Goal: Information Seeking & Learning: Learn about a topic

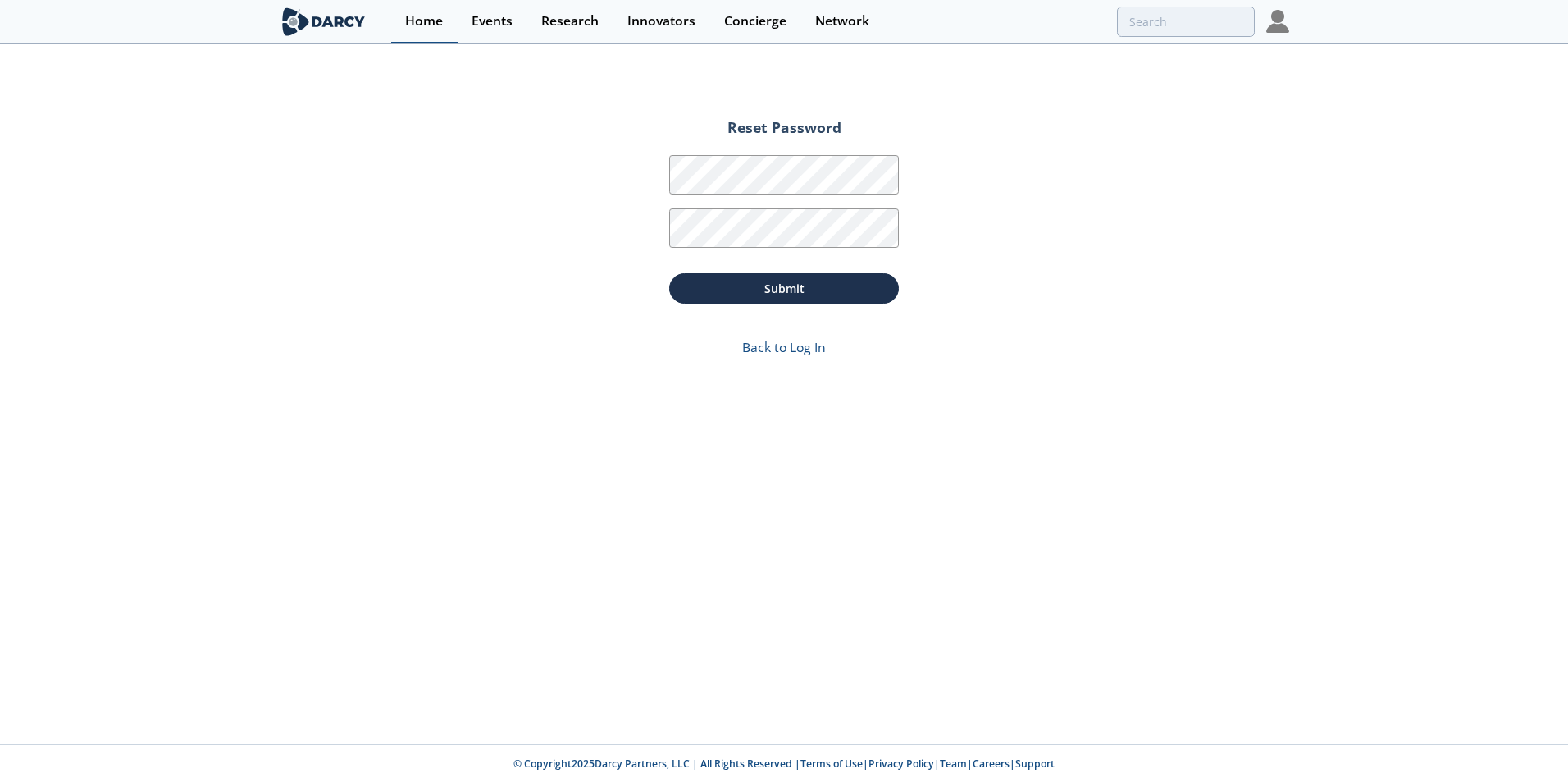
click at [431, 22] on div "Home" at bounding box center [424, 21] width 38 height 13
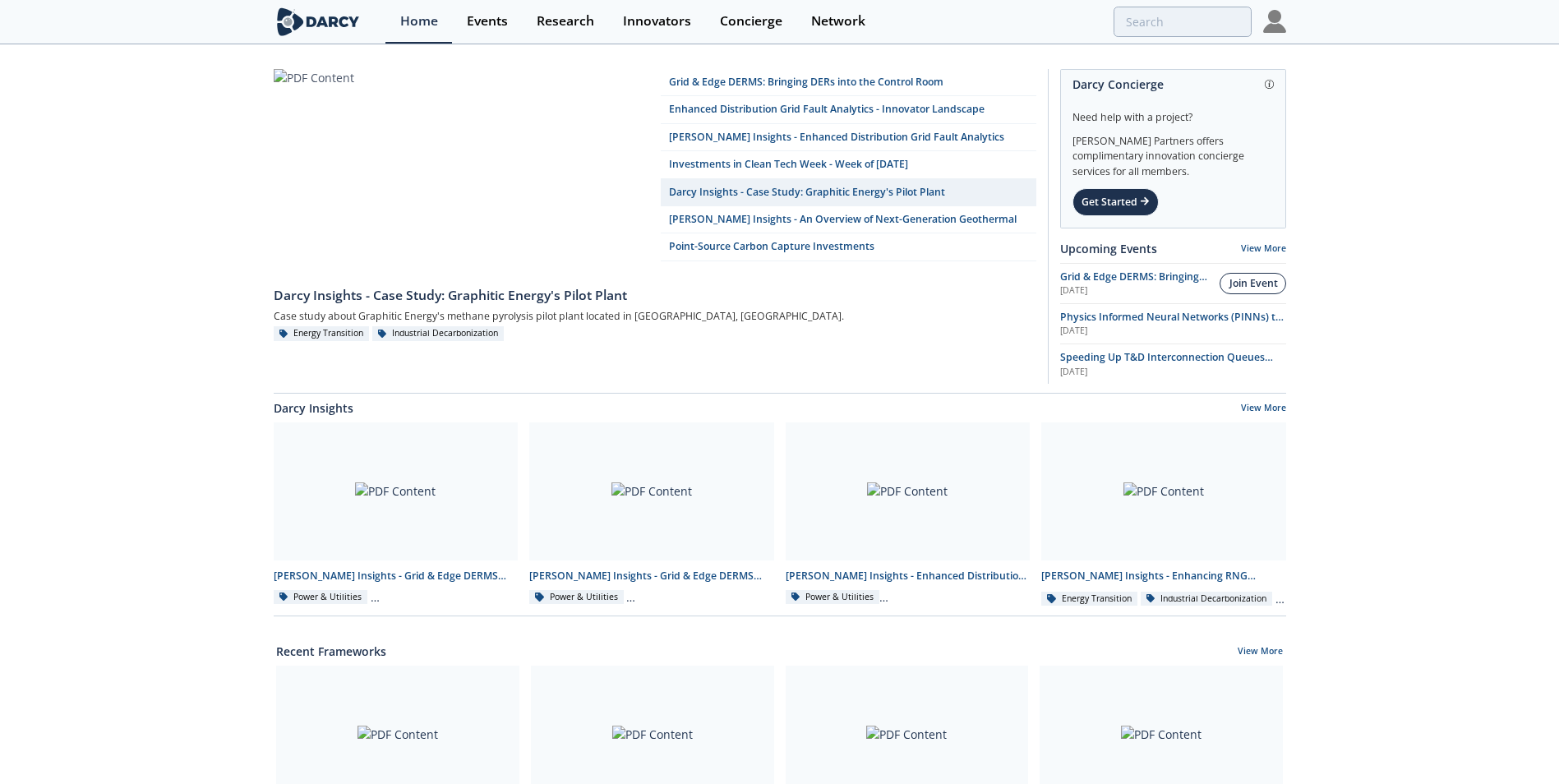
click at [1250, 281] on div "Join Event" at bounding box center [1253, 283] width 49 height 15
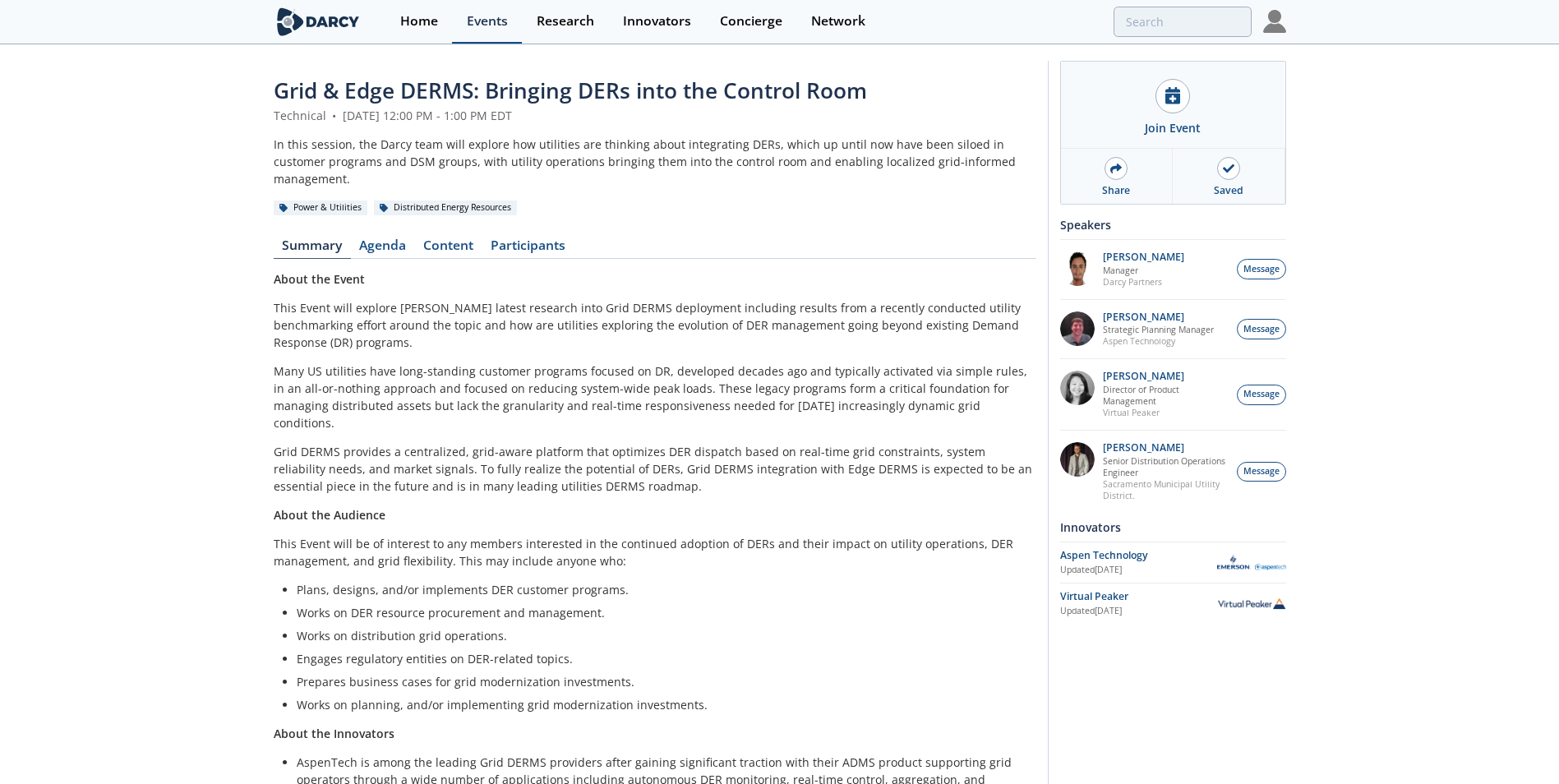
click at [479, 27] on div "Events" at bounding box center [488, 22] width 41 height 13
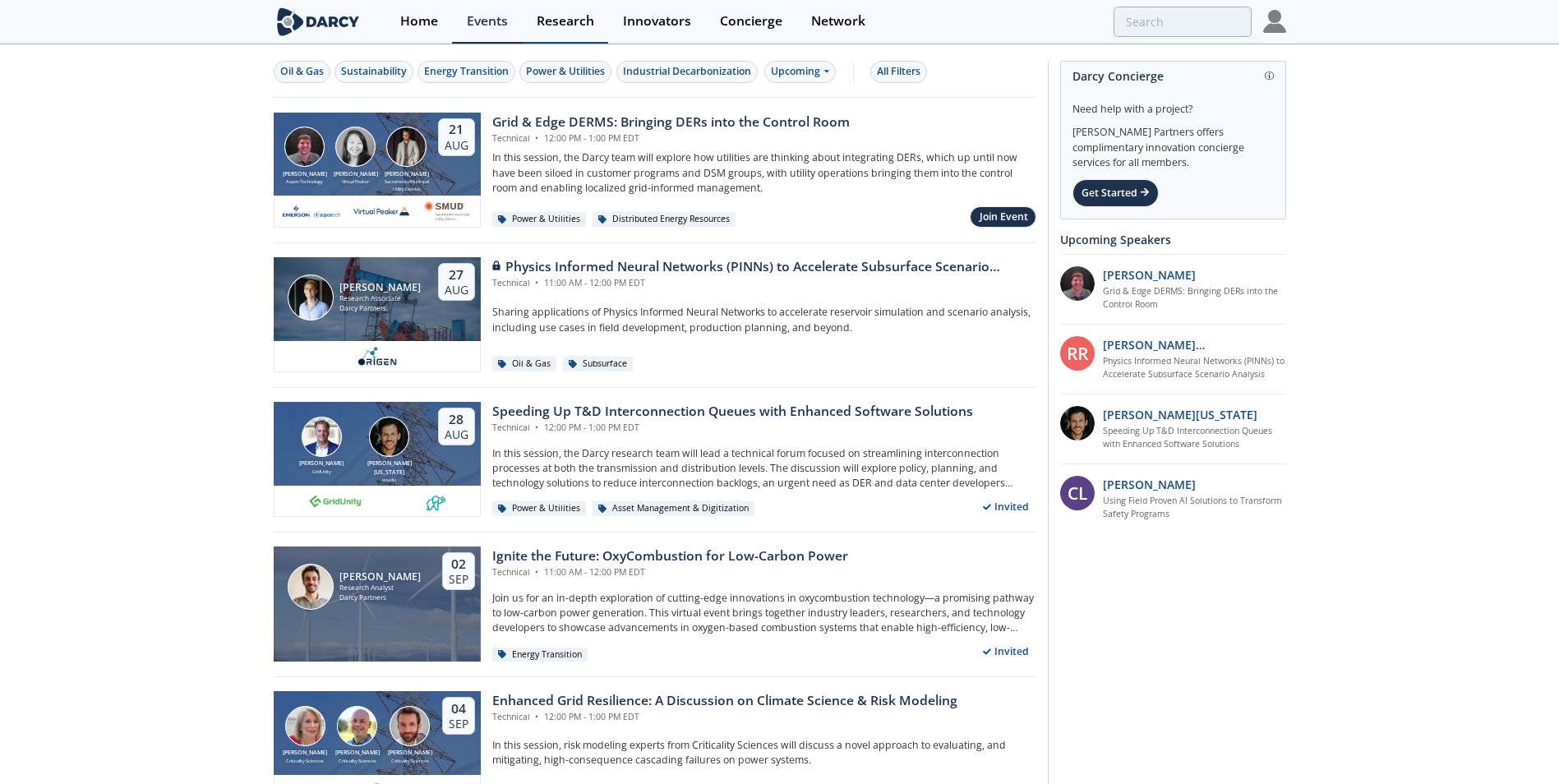
click at [575, 18] on div "Research" at bounding box center [565, 22] width 57 height 13
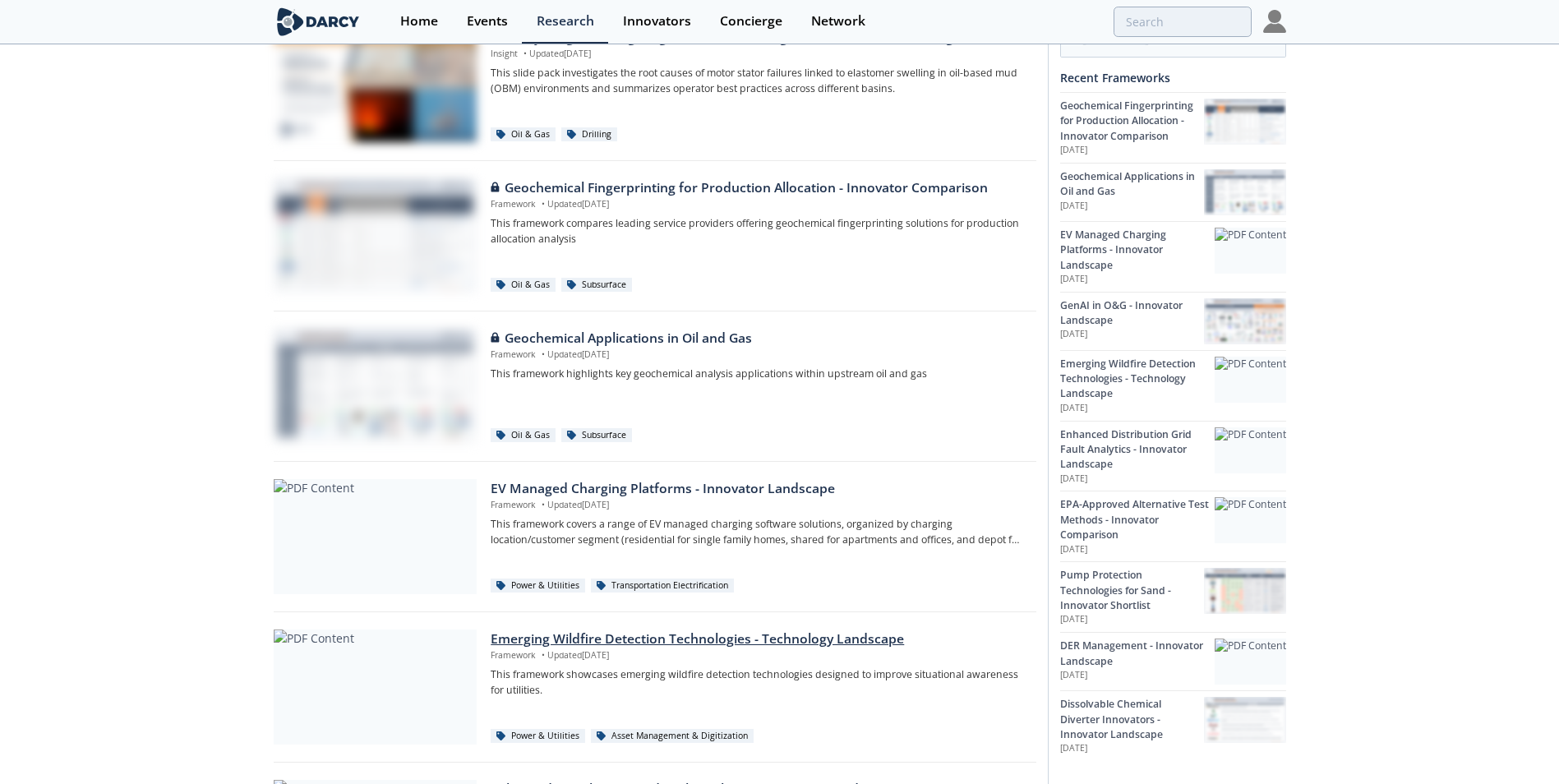
scroll to position [739, 0]
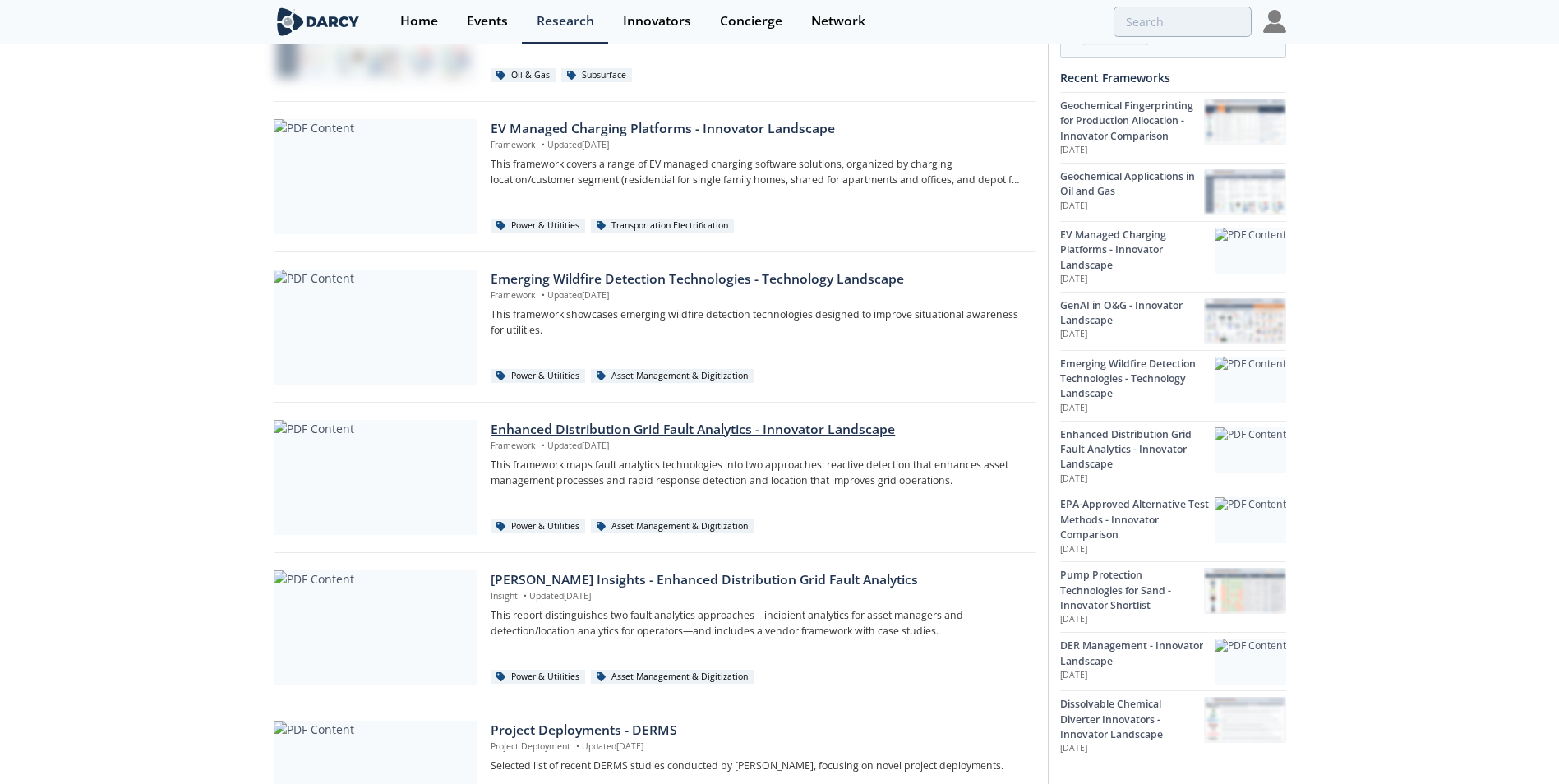
click at [382, 487] on div at bounding box center [374, 477] width 203 height 115
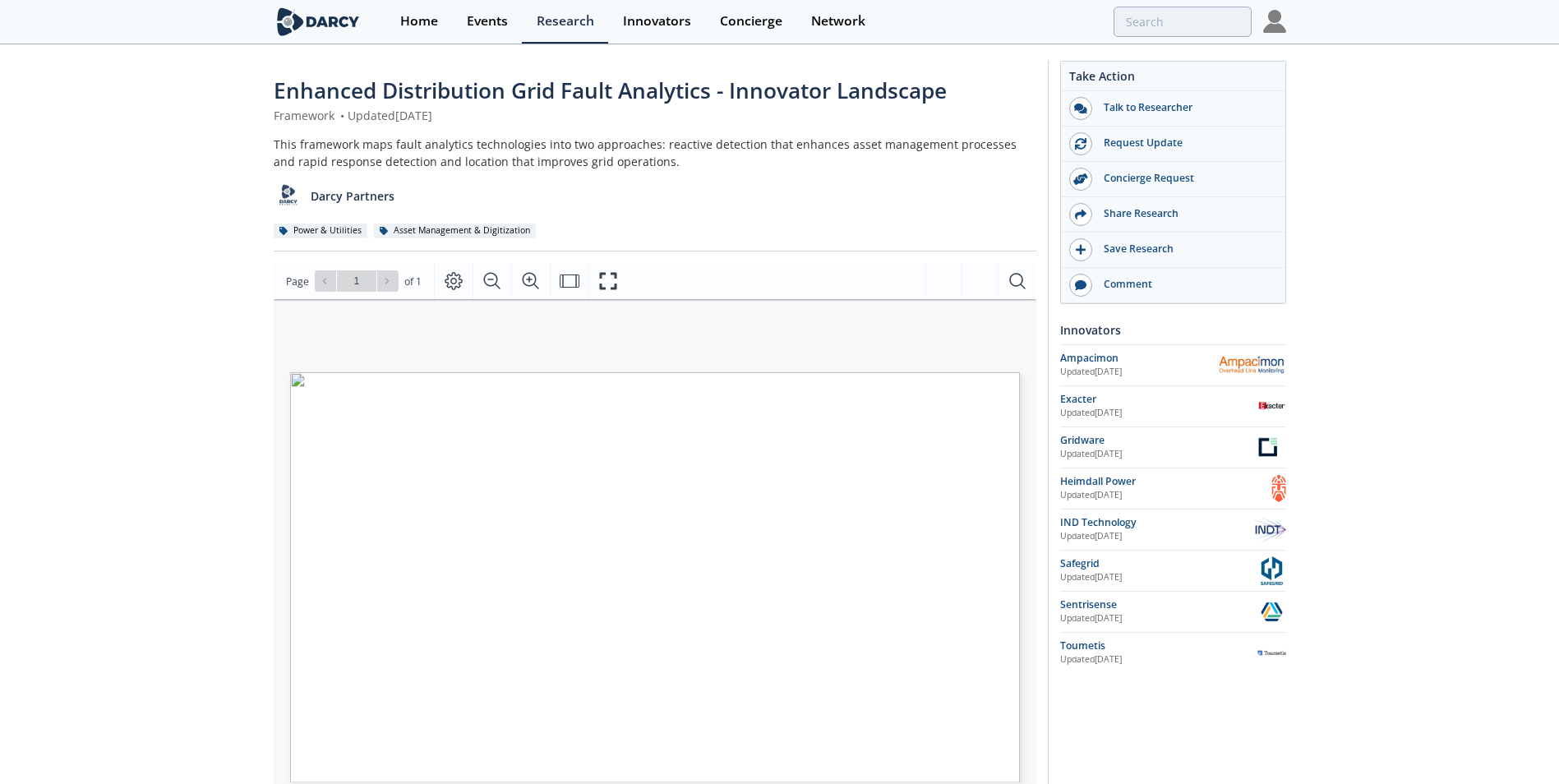
click at [755, 166] on div "This framework maps fault analytics technologies into two approaches: reactive …" at bounding box center [654, 153] width 763 height 35
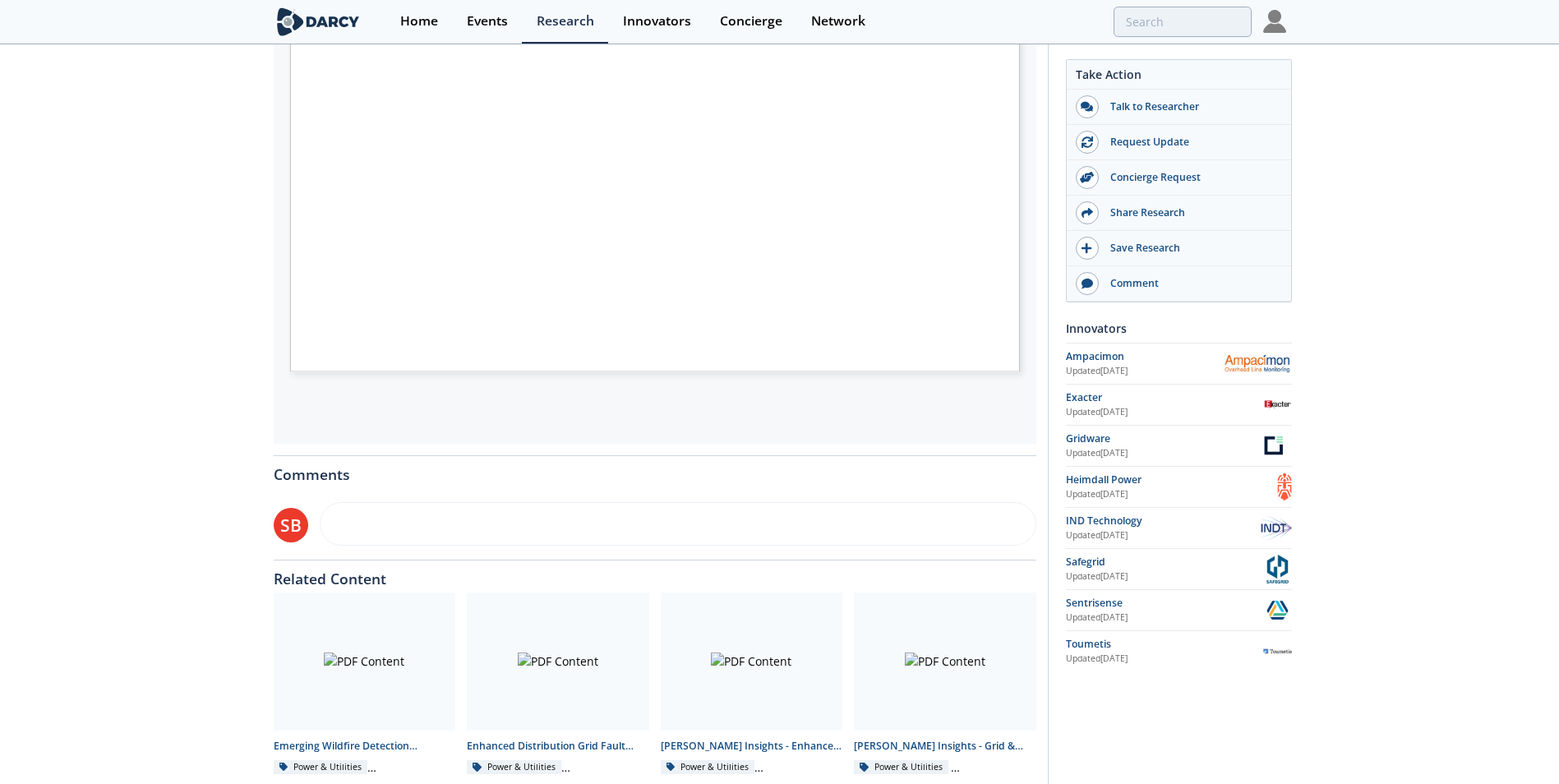
click at [1412, 391] on div "Enhanced Distribution Grid Fault Analytics - Innovator Landscape Framework • Up…" at bounding box center [779, 221] width 1559 height 1173
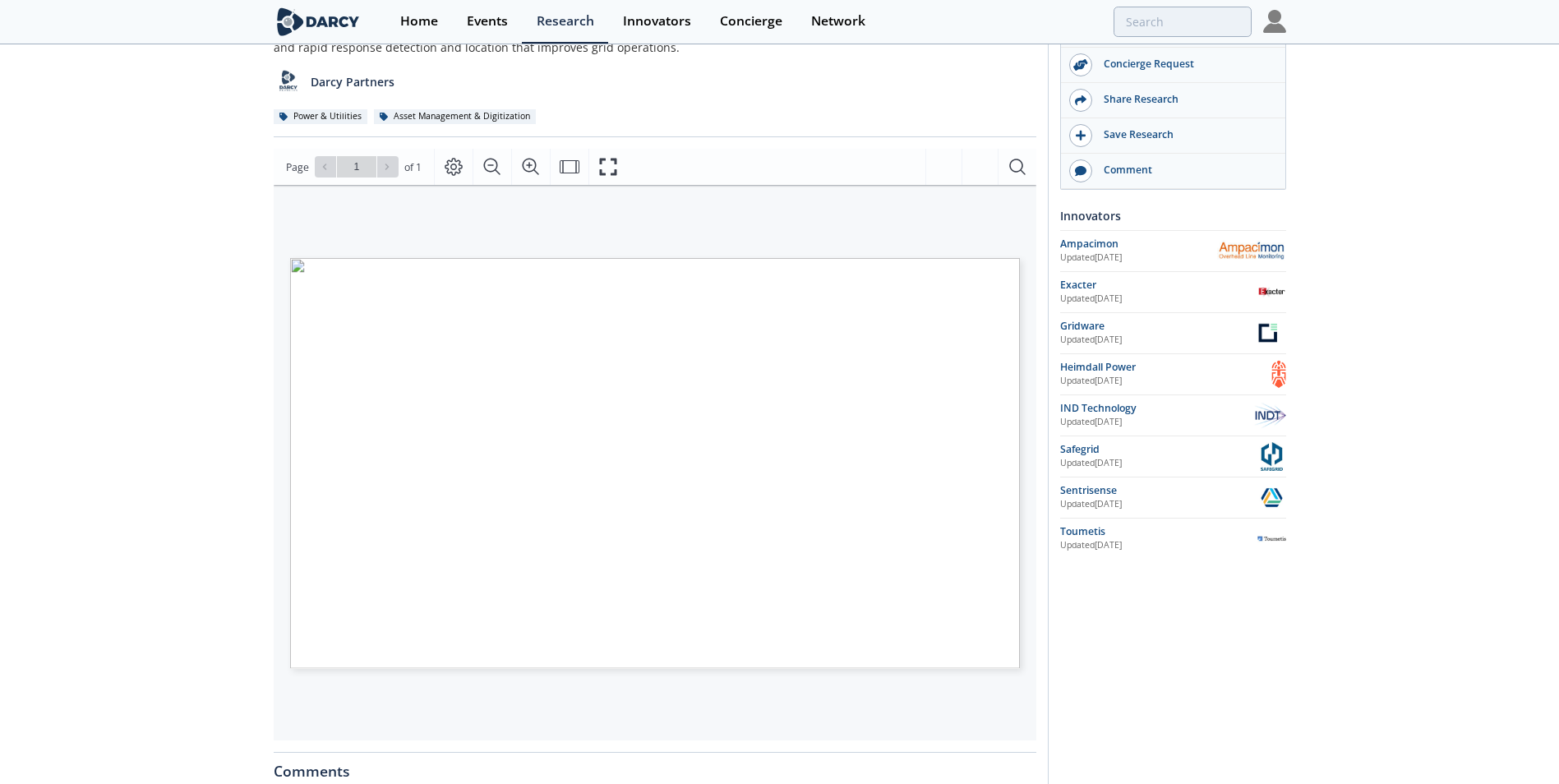
scroll to position [0, 0]
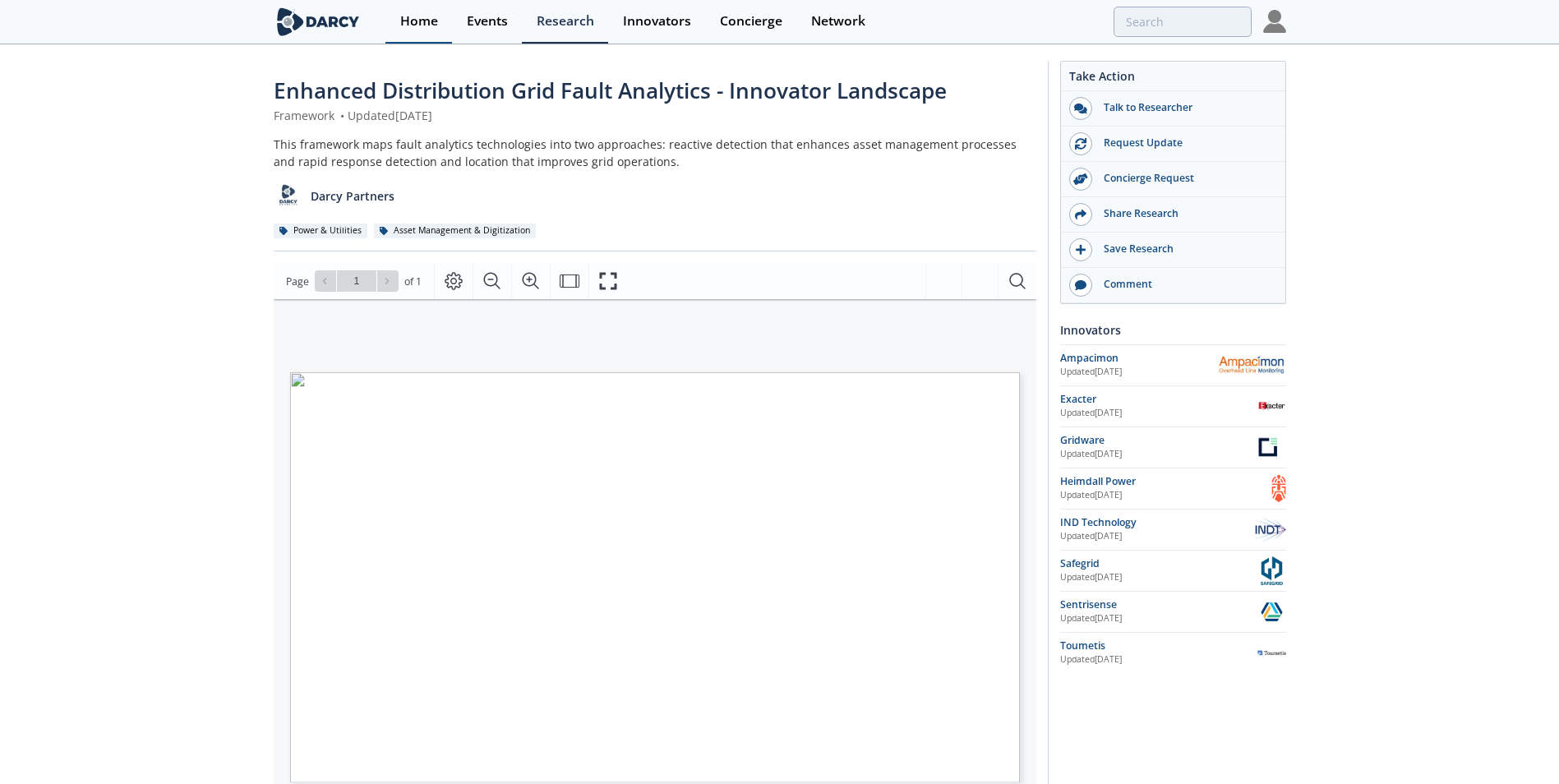
click at [405, 28] on div "Home" at bounding box center [419, 22] width 38 height 13
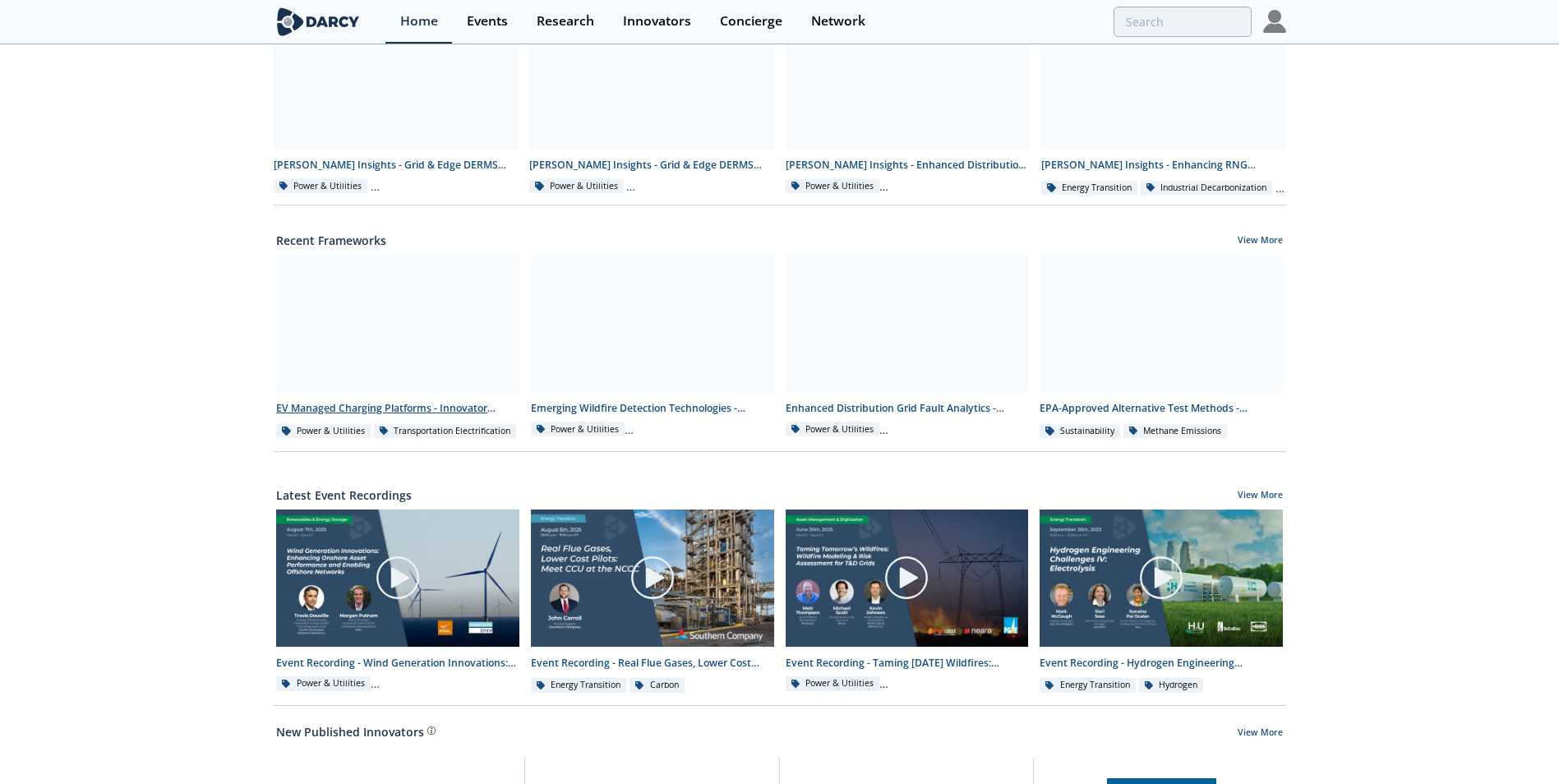
scroll to position [575, 0]
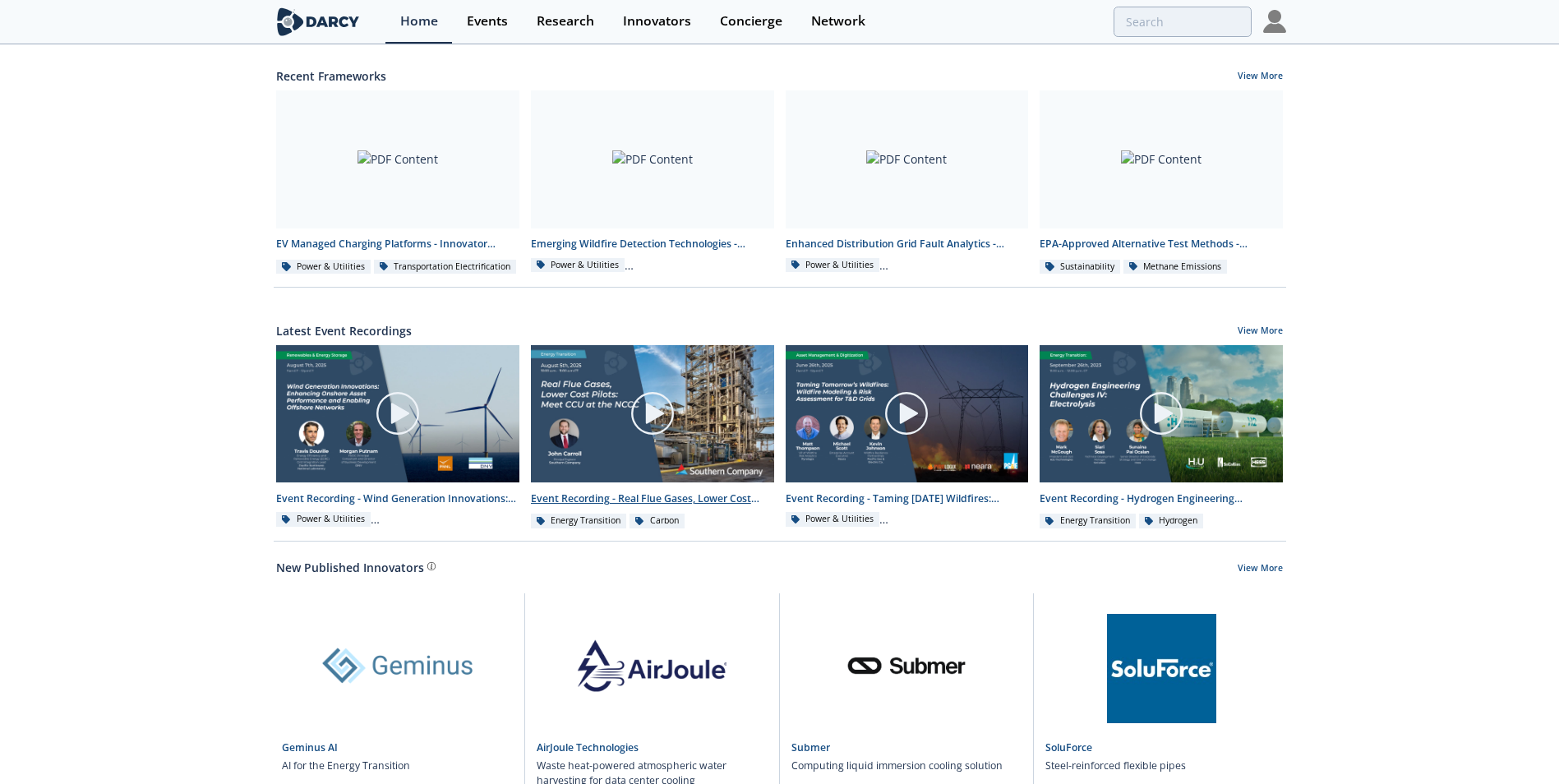
click at [682, 440] on div at bounding box center [652, 413] width 184 height 92
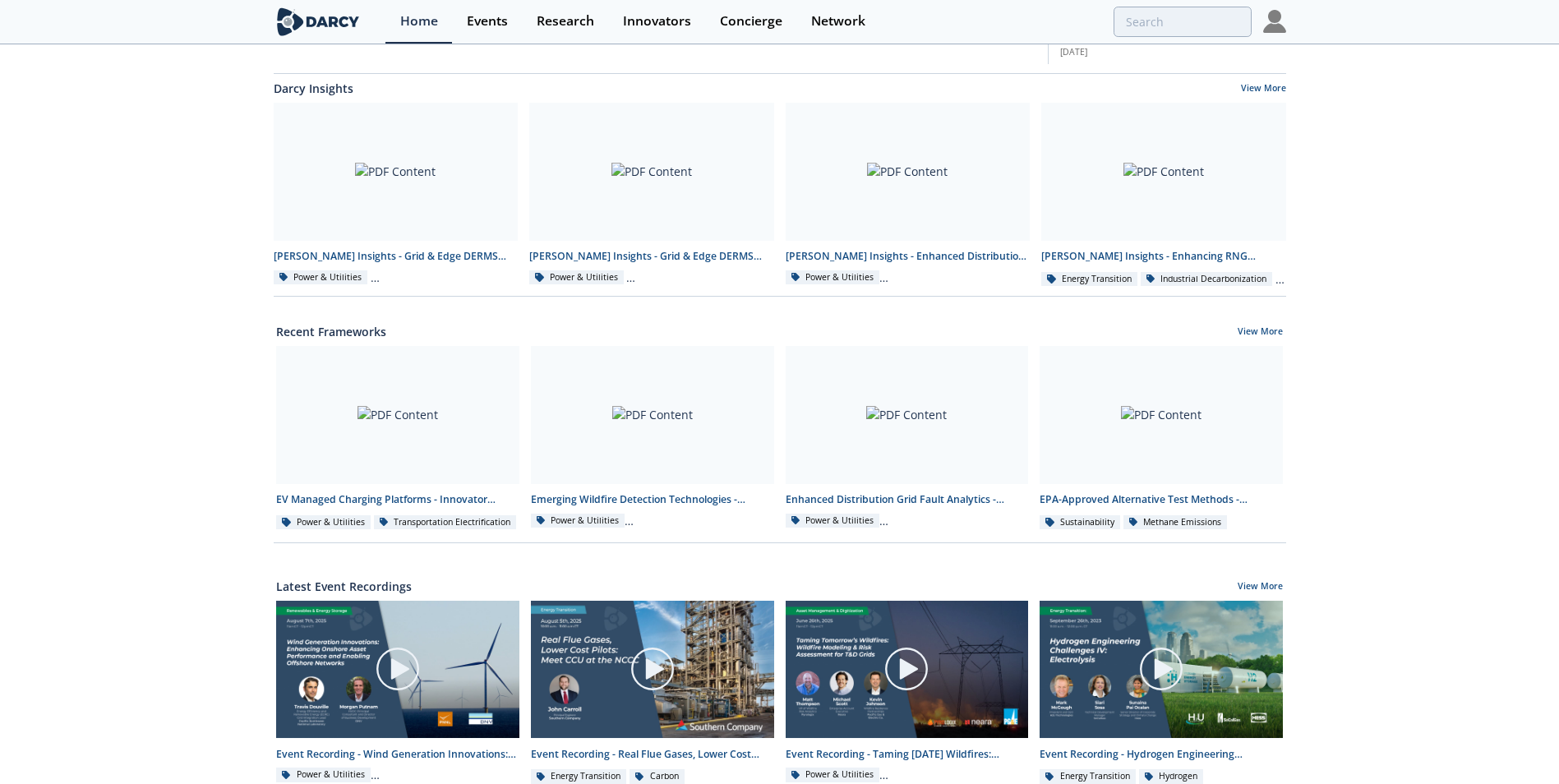
scroll to position [575, 0]
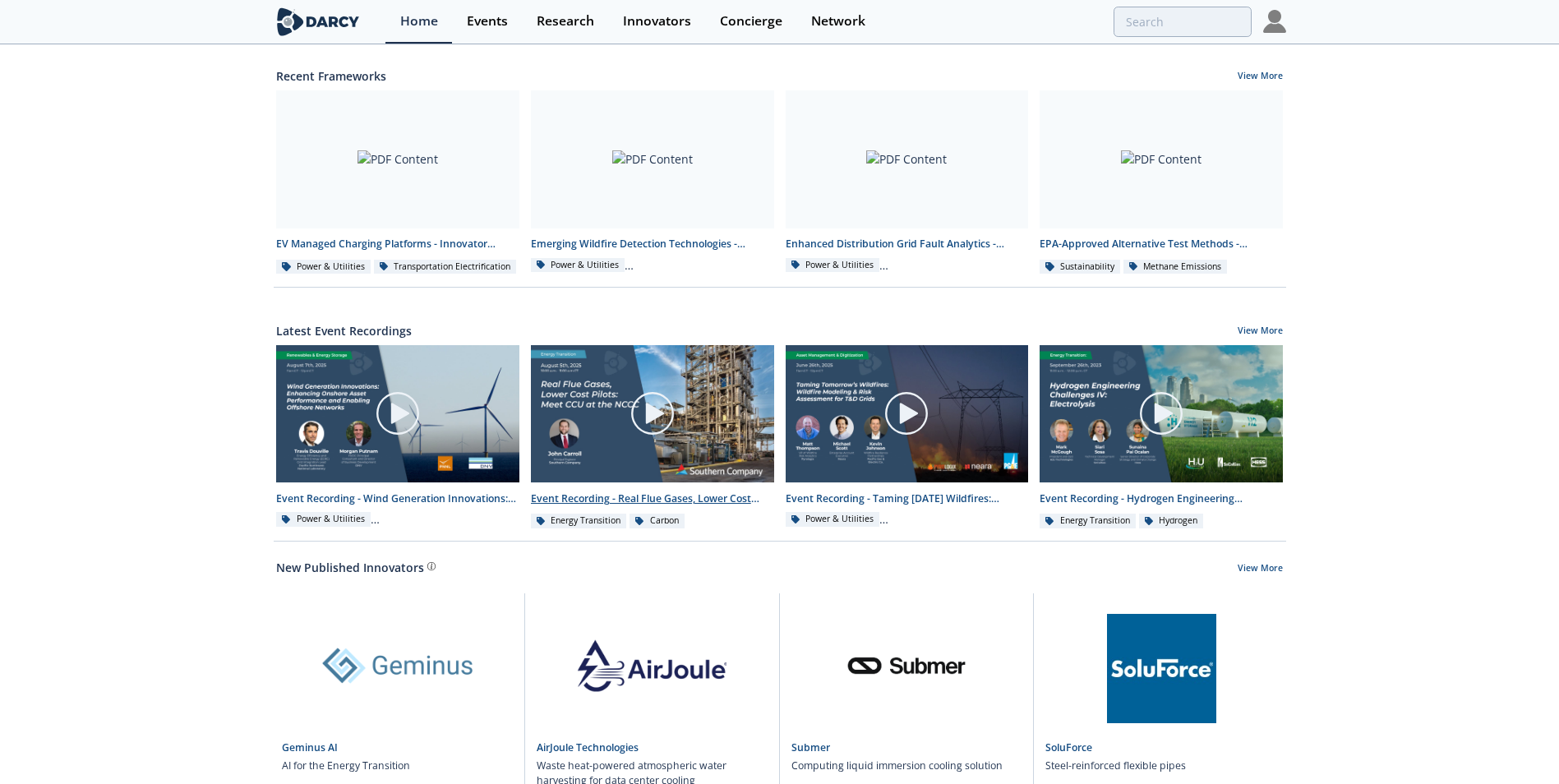
click at [657, 412] on img at bounding box center [652, 413] width 46 height 46
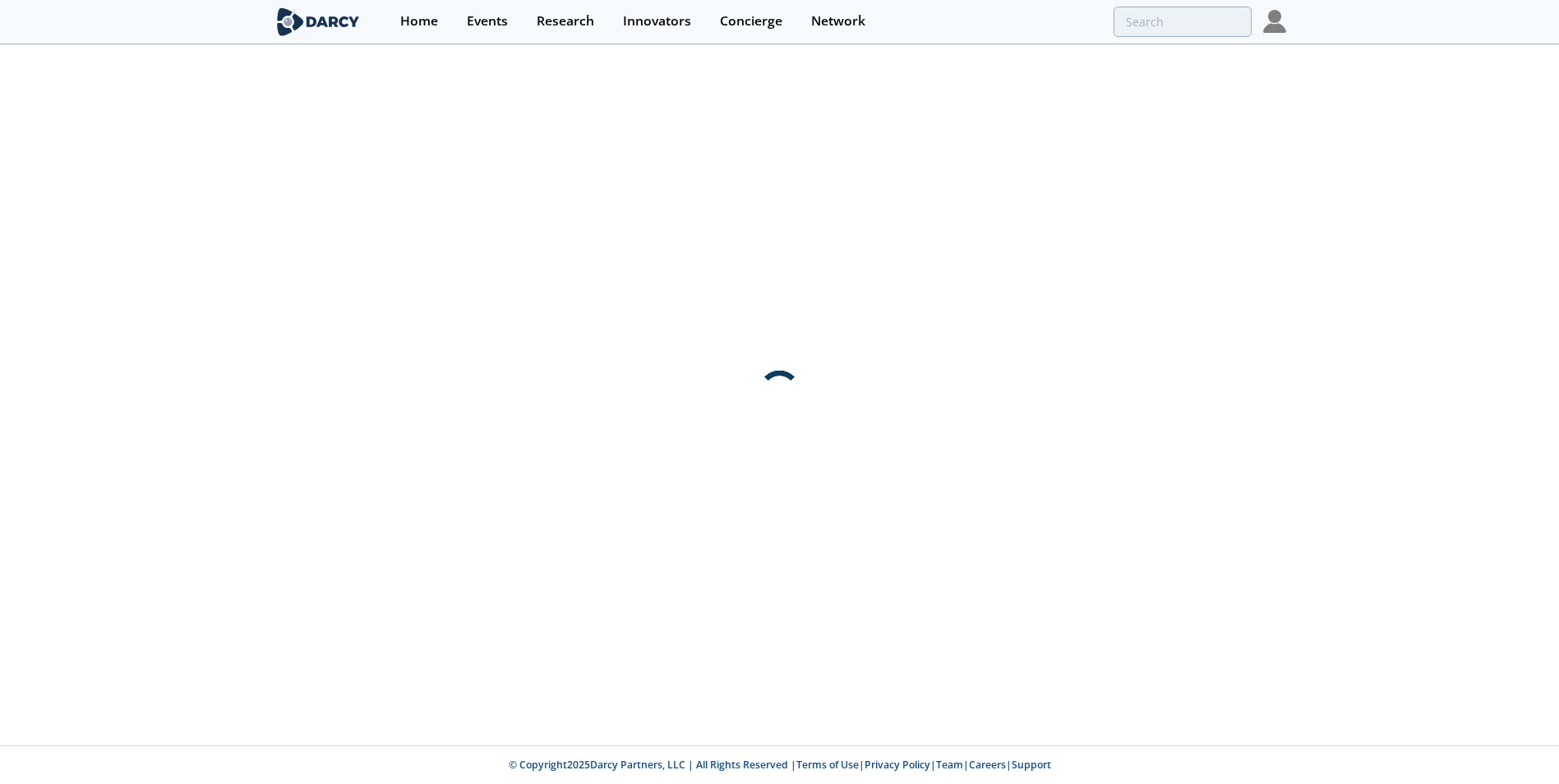
scroll to position [0, 0]
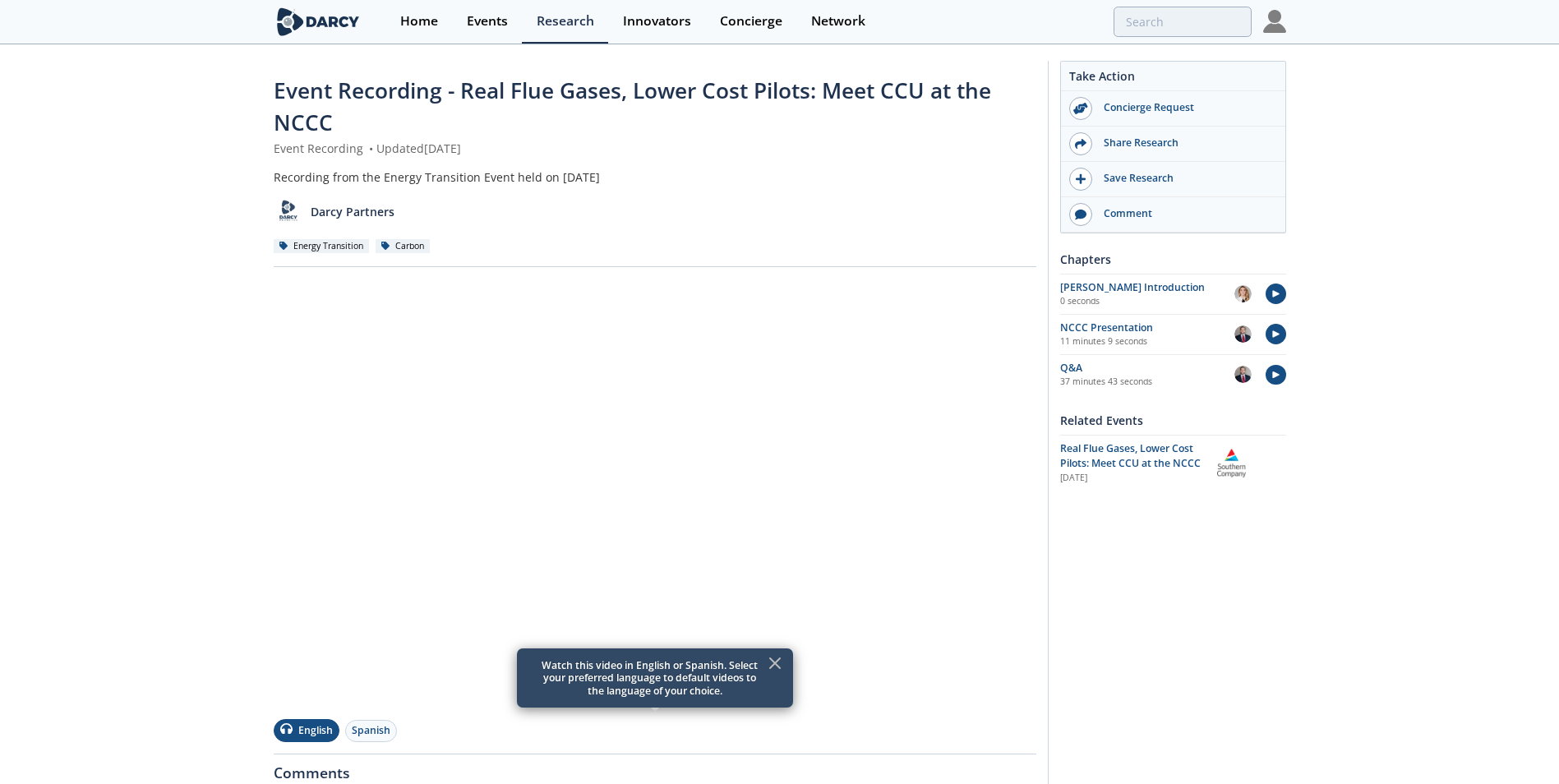
click at [772, 658] on icon at bounding box center [775, 663] width 20 height 20
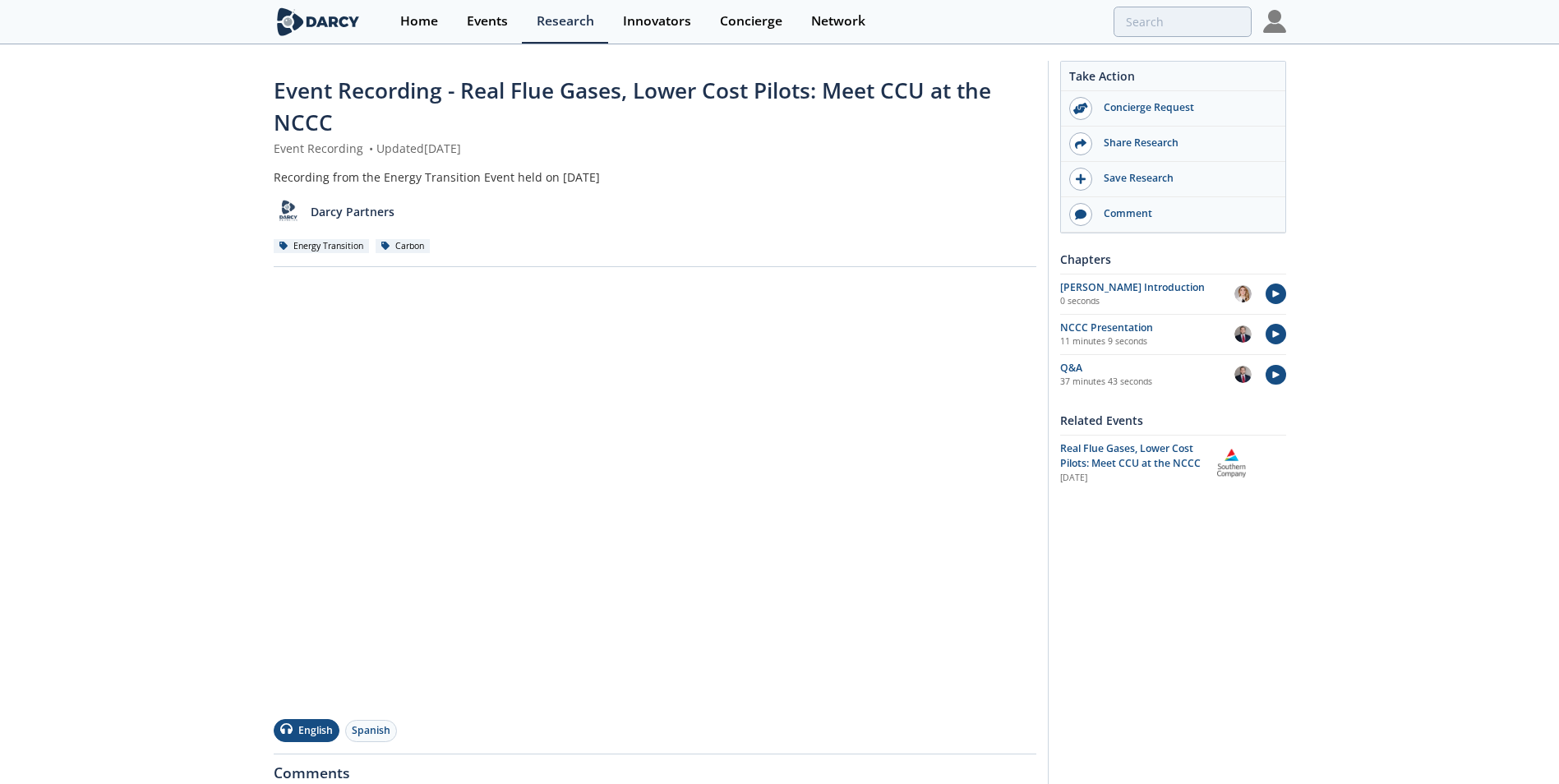
click at [1398, 652] on div "Event Recording - Real Flue Gases, Lower Cost Pilots: Meet CCU at the NCCC Even…" at bounding box center [779, 578] width 1559 height 1063
click at [421, 20] on div "Home" at bounding box center [419, 22] width 38 height 13
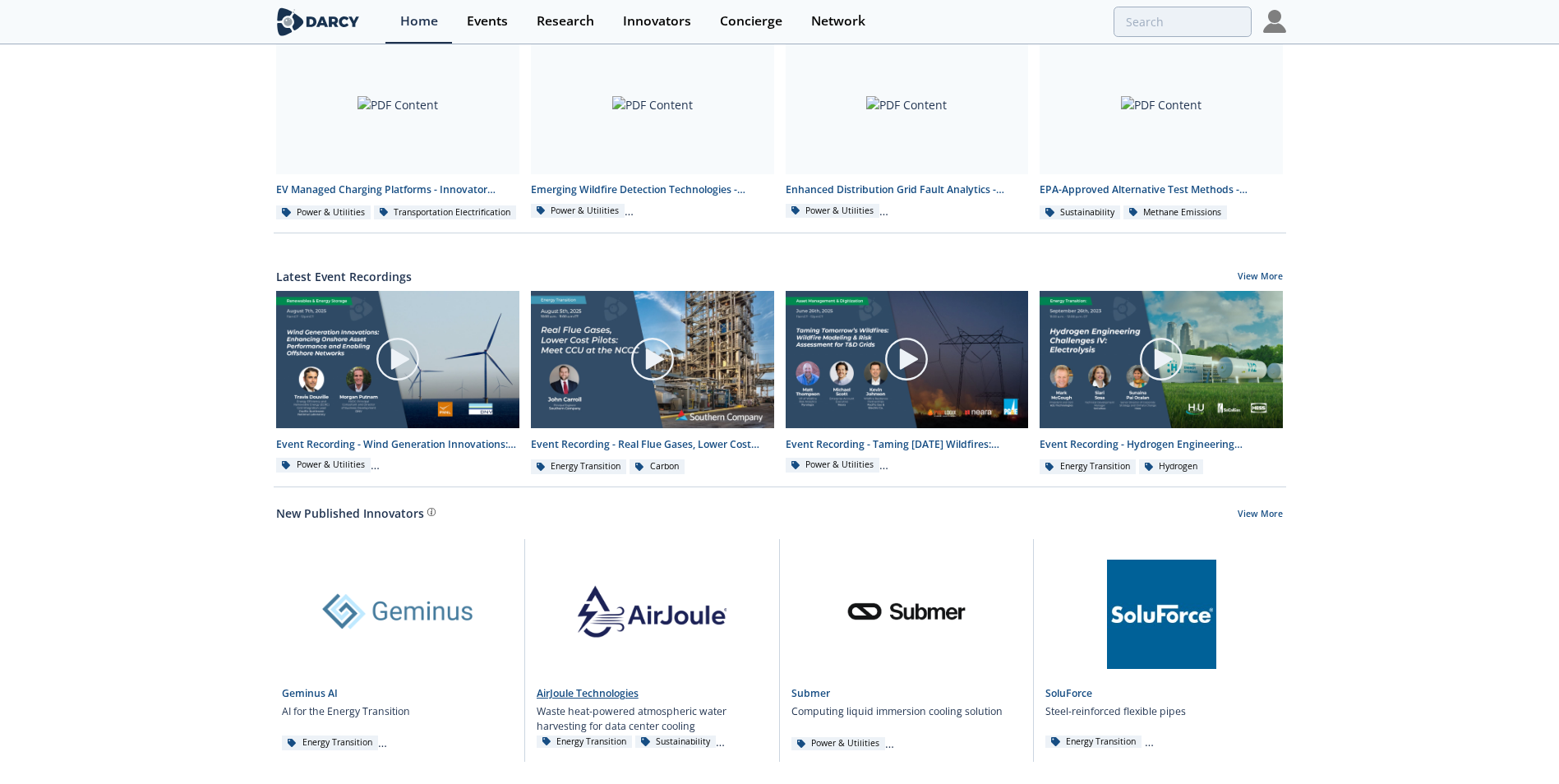
scroll to position [690, 0]
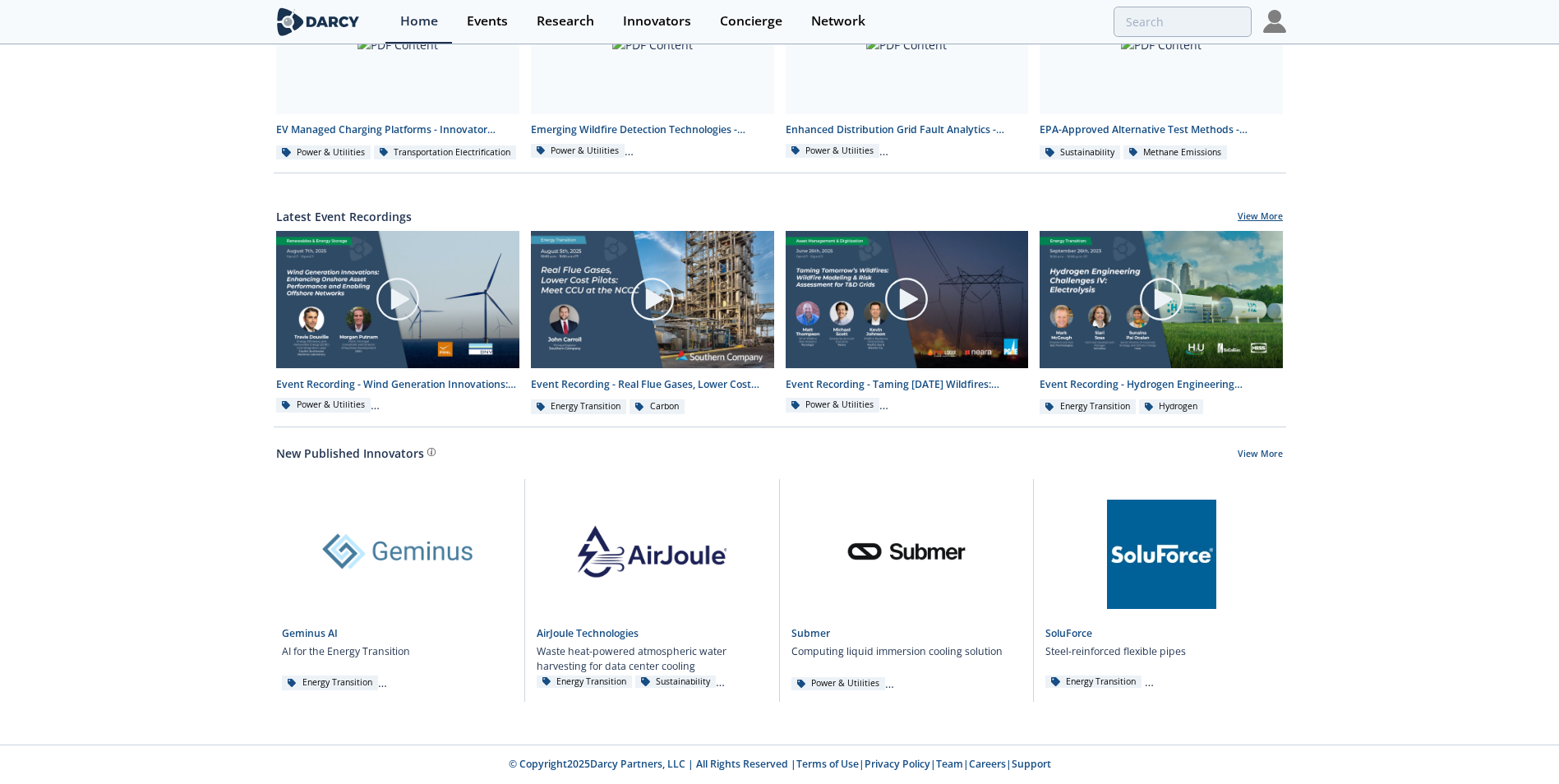
click at [1261, 212] on link "View More" at bounding box center [1260, 218] width 46 height 15
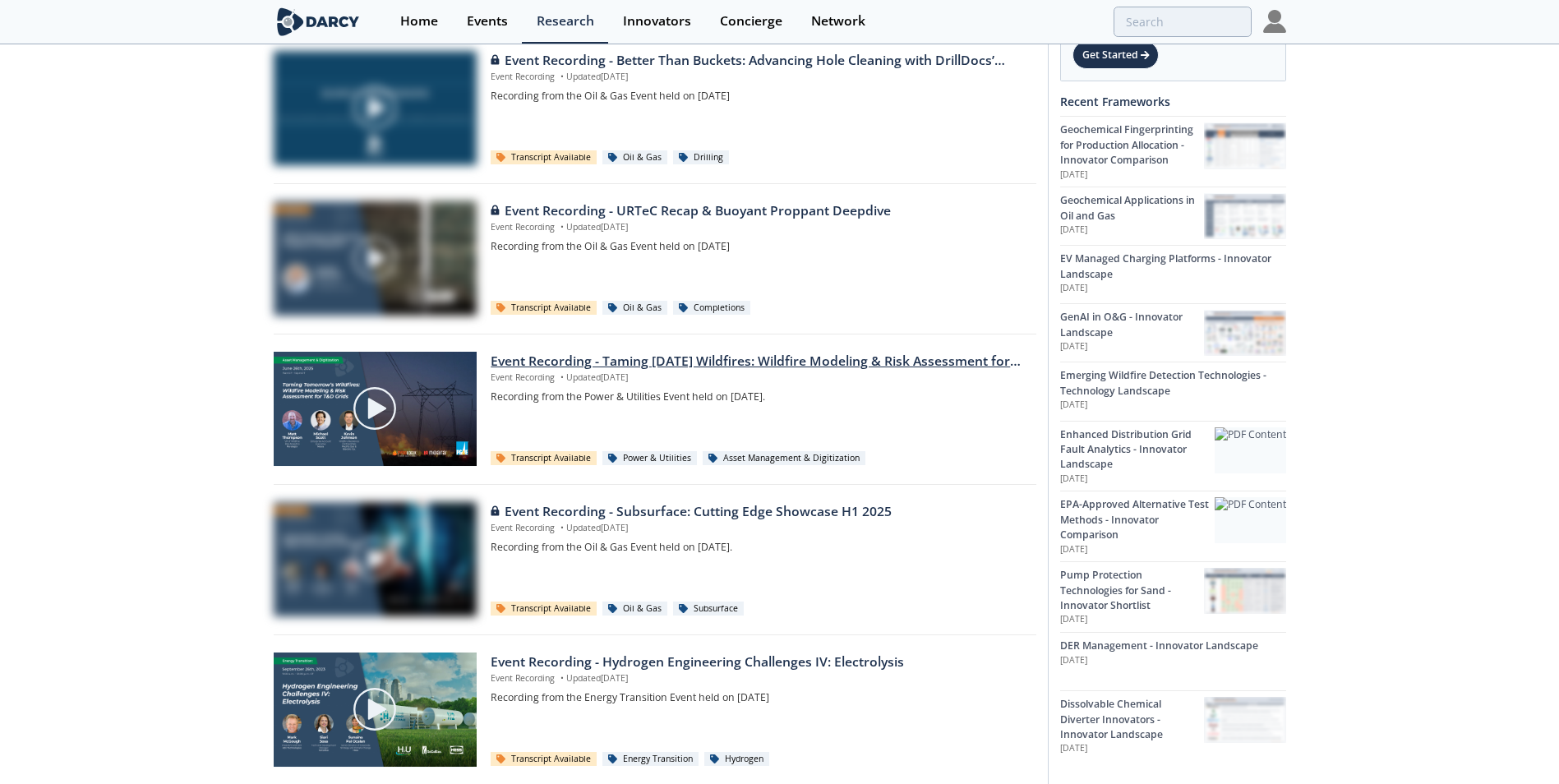
scroll to position [920, 0]
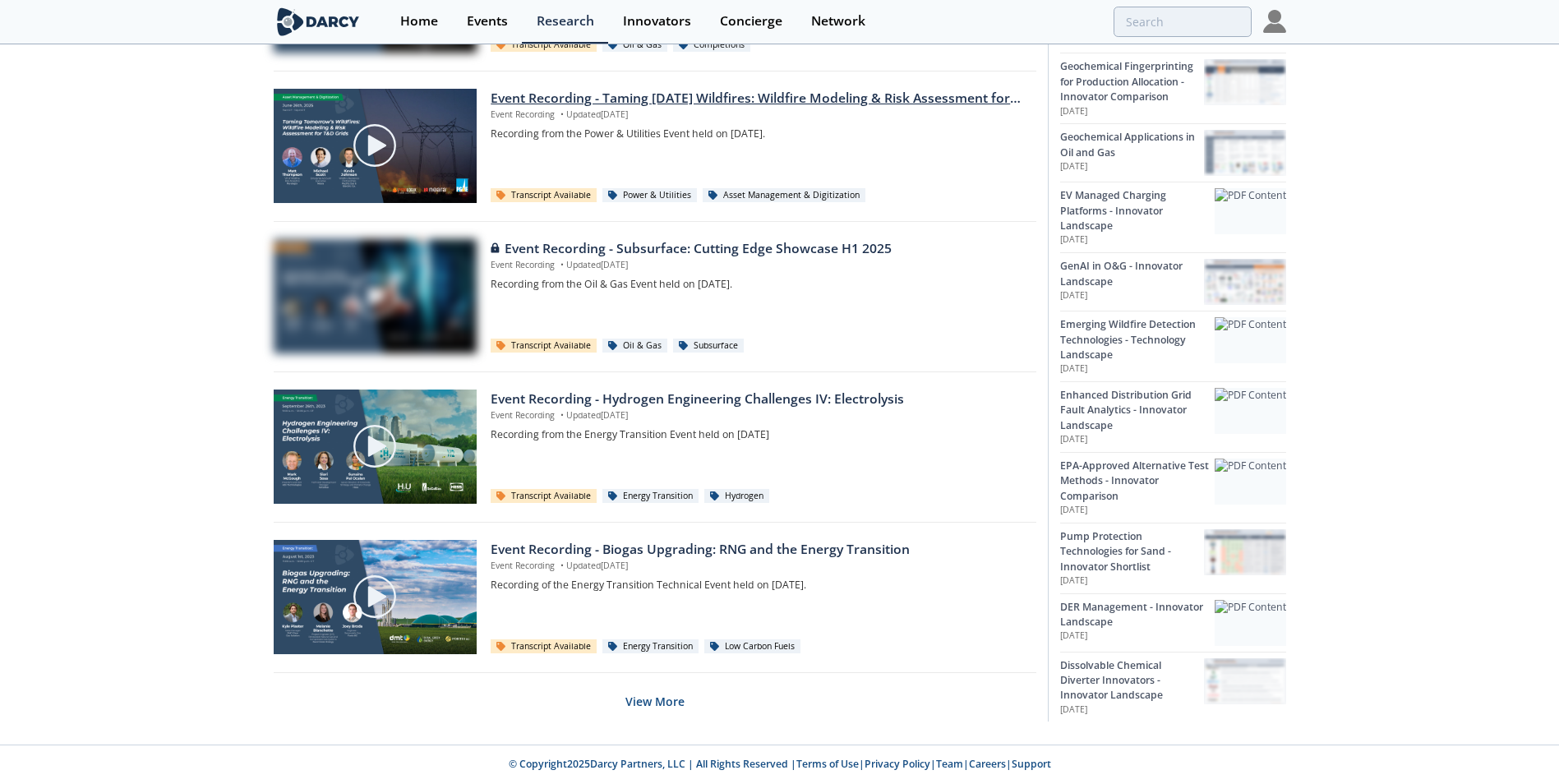
click at [740, 111] on p "Event Recording • Updated [DATE]" at bounding box center [757, 115] width 533 height 13
